Goal: Information Seeking & Learning: Learn about a topic

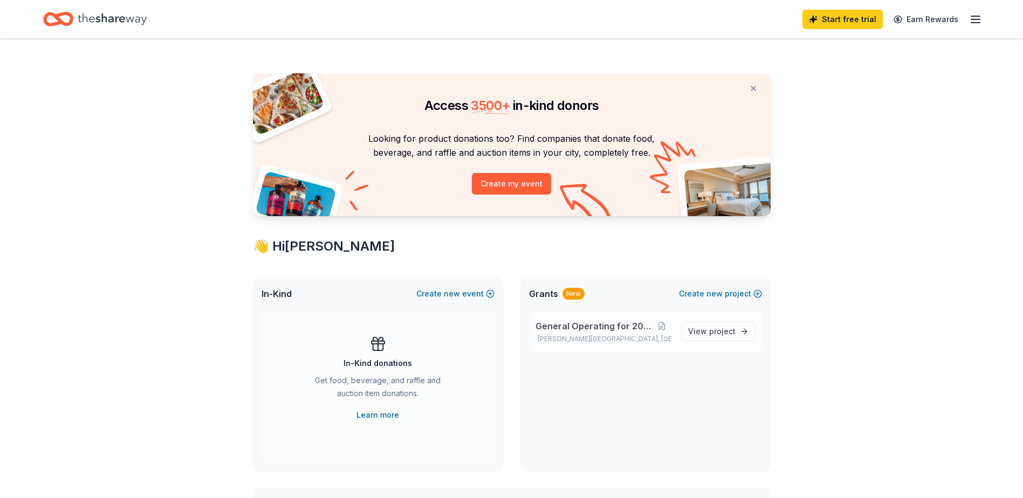
click at [603, 329] on span "General Operating for 2026" at bounding box center [593, 326] width 116 height 13
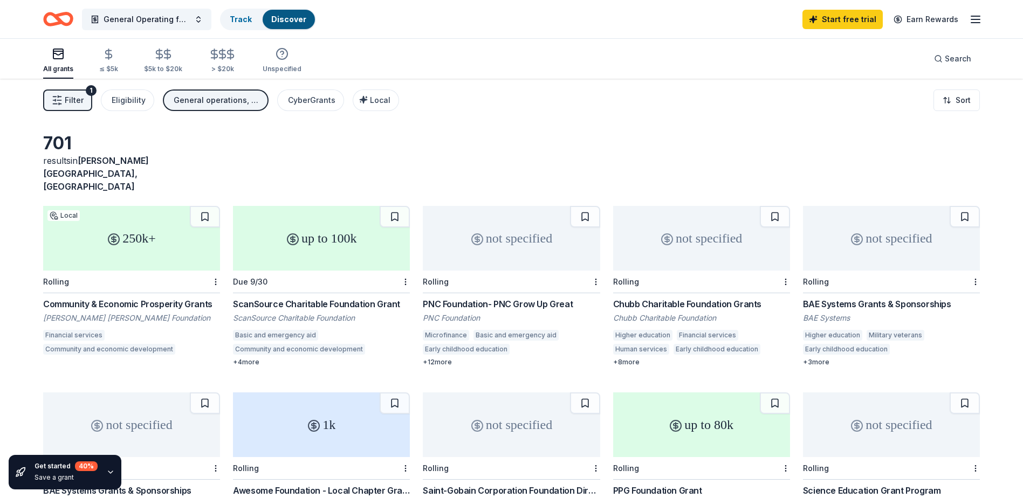
click at [74, 102] on span "Filter" at bounding box center [74, 100] width 19 height 13
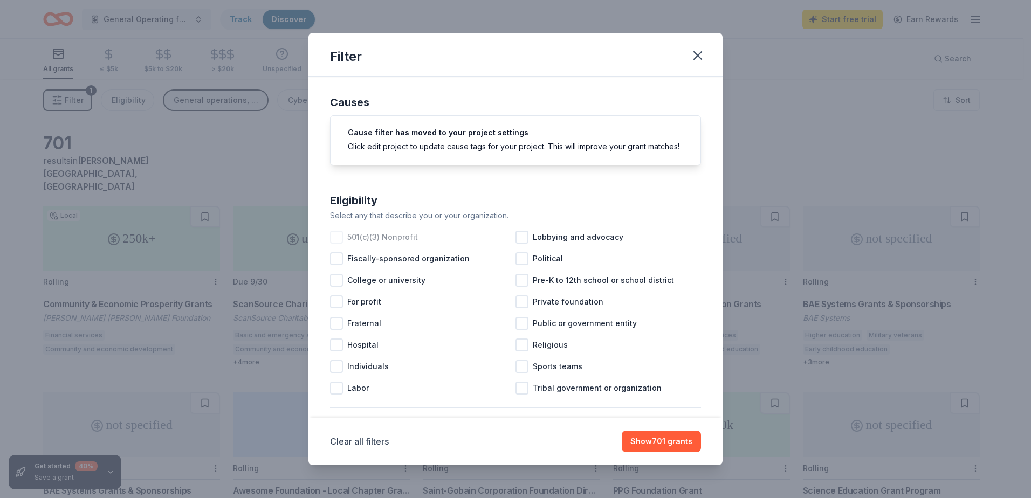
click at [335, 244] on div at bounding box center [336, 237] width 13 height 13
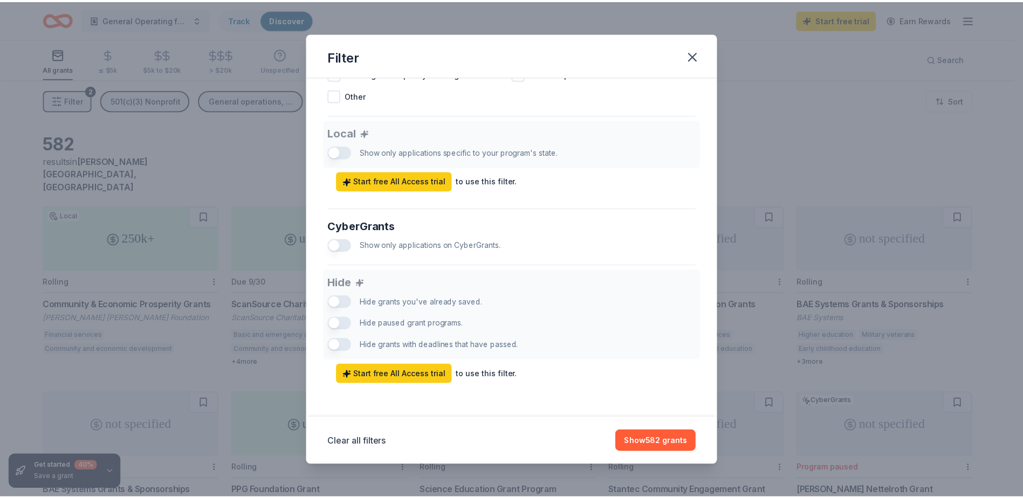
scroll to position [586, 0]
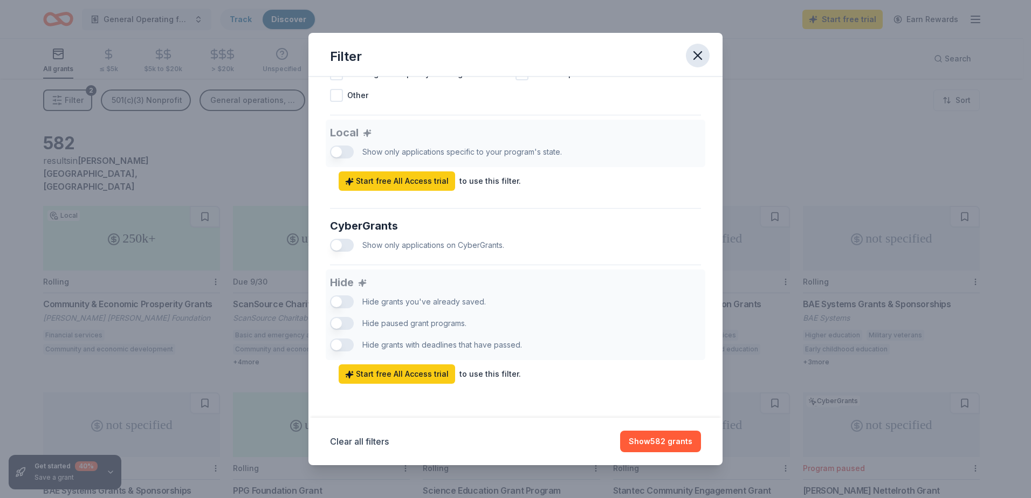
click at [697, 55] on icon "button" at bounding box center [698, 56] width 8 height 8
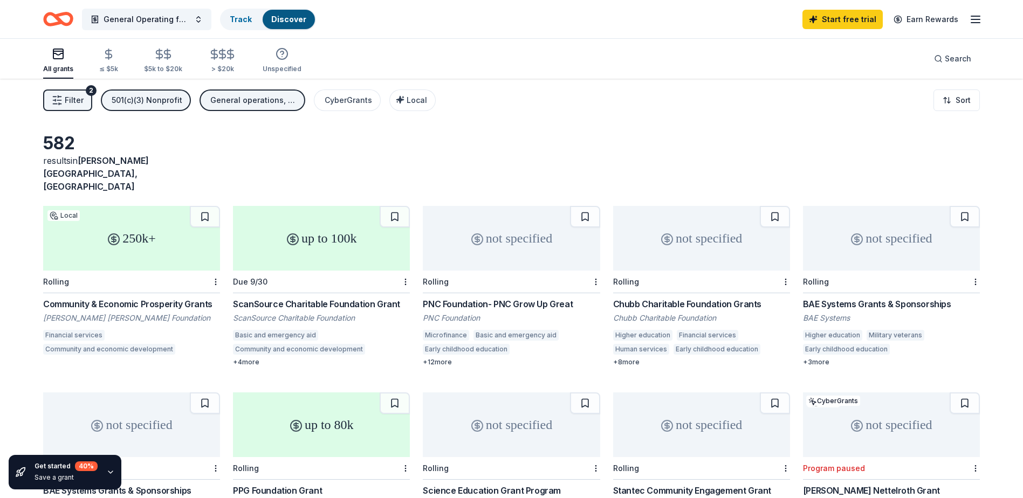
click at [976, 19] on line "button" at bounding box center [975, 19] width 9 height 0
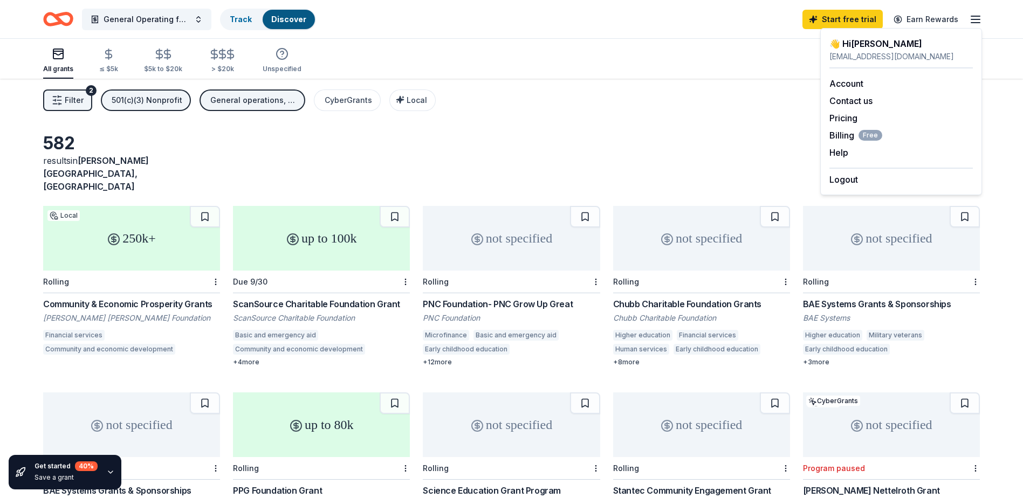
click at [659, 105] on div "Filter 2 501(c)(3) Nonprofit General operations, Education CyberGrants Local So…" at bounding box center [511, 100] width 1023 height 43
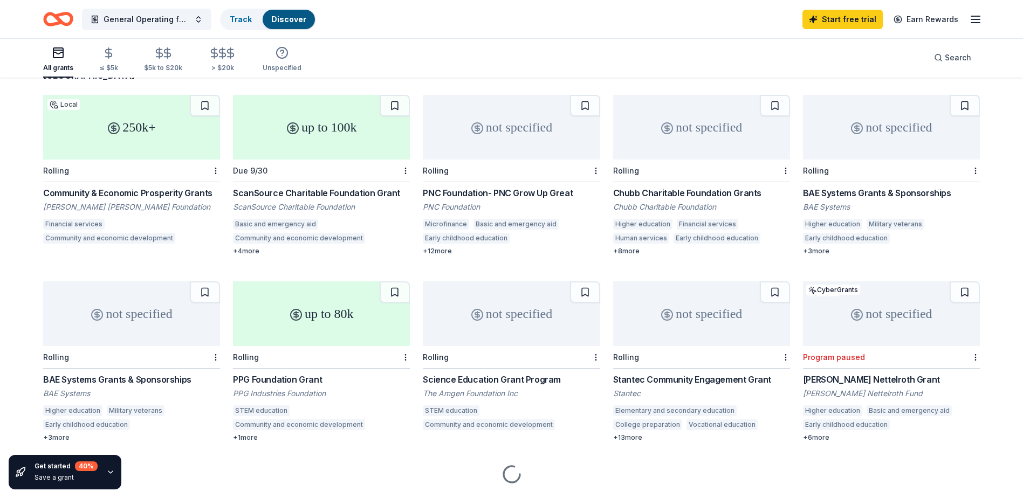
scroll to position [115, 0]
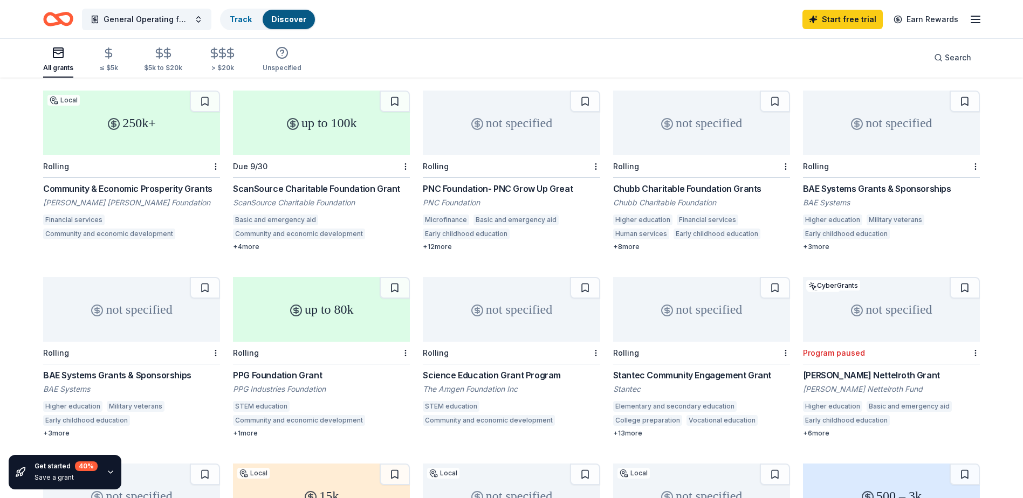
click at [630, 429] on div "+ 13 more" at bounding box center [701, 433] width 177 height 9
